Goal: Information Seeking & Learning: Learn about a topic

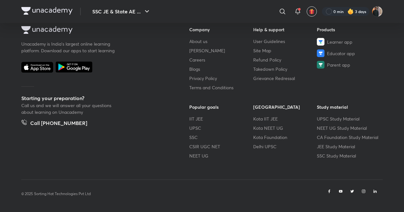
scroll to position [214, 0]
